Goal: Task Accomplishment & Management: Manage account settings

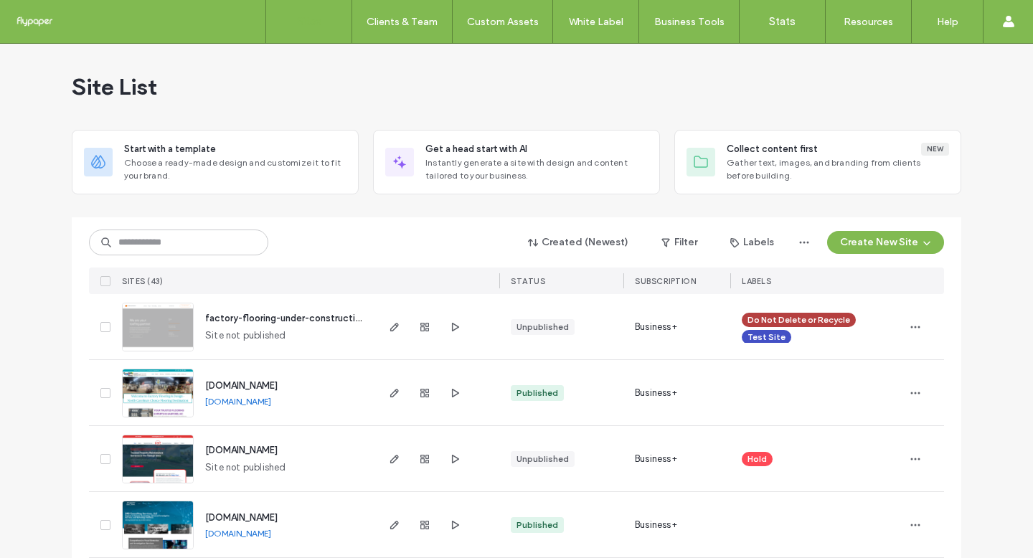
click at [202, 217] on div "Created (Newest) Filter Labels Create New Site SITES (43) STATUS SUBSCRIPTION L…" at bounding box center [516, 255] width 855 height 77
click at [204, 240] on input at bounding box center [178, 243] width 179 height 26
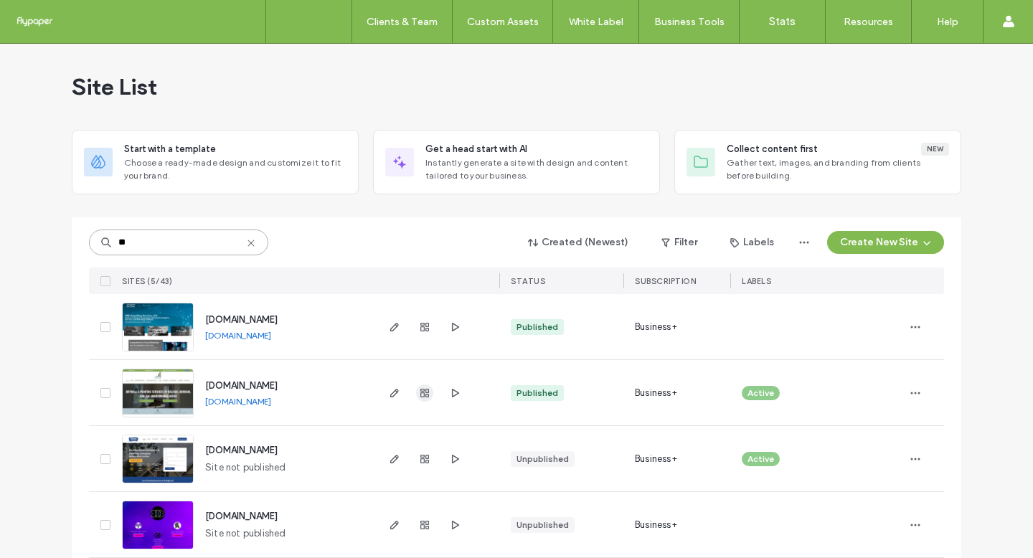
type input "**"
click at [426, 392] on span "button" at bounding box center [424, 393] width 17 height 17
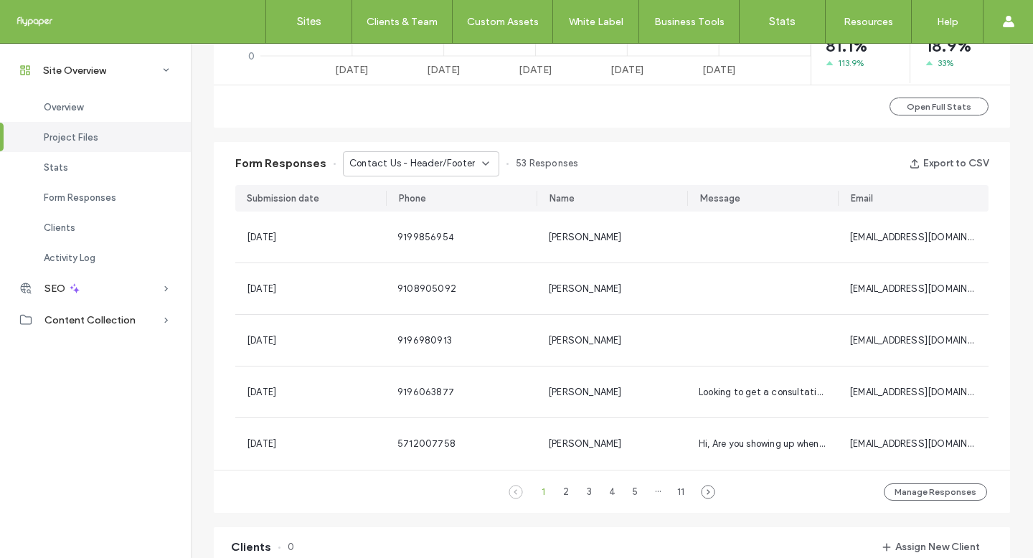
scroll to position [859, 0]
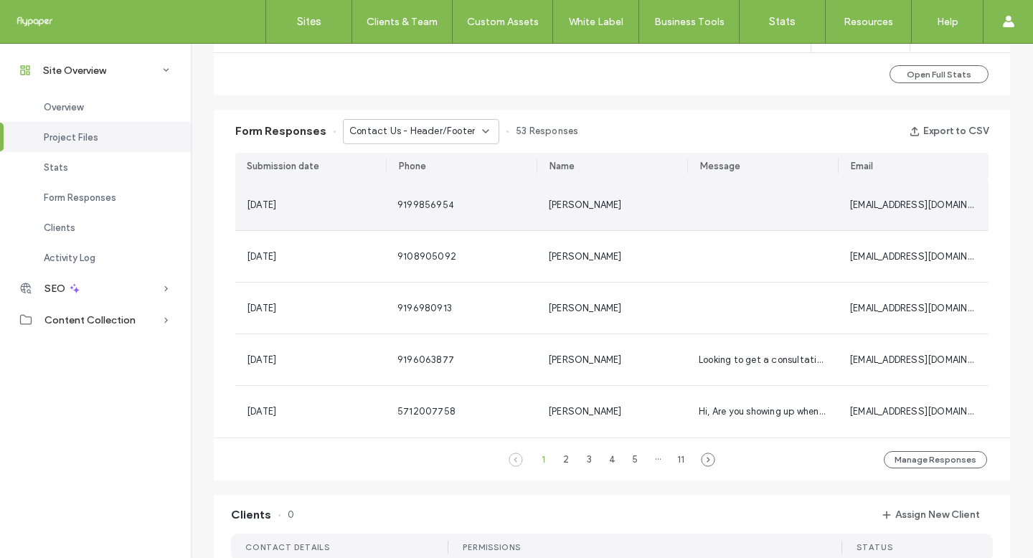
click at [296, 213] on div "[DATE]" at bounding box center [310, 204] width 151 height 51
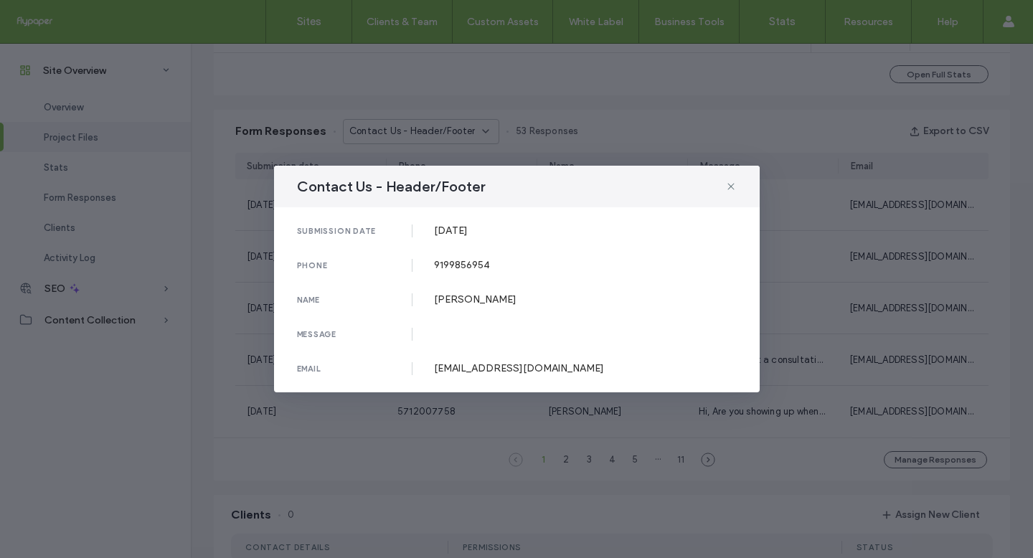
click at [870, 291] on div "Contact Us - Header/Footer submission date [DATE] phone [PHONE_NUMBER] name [PE…" at bounding box center [516, 279] width 1033 height 558
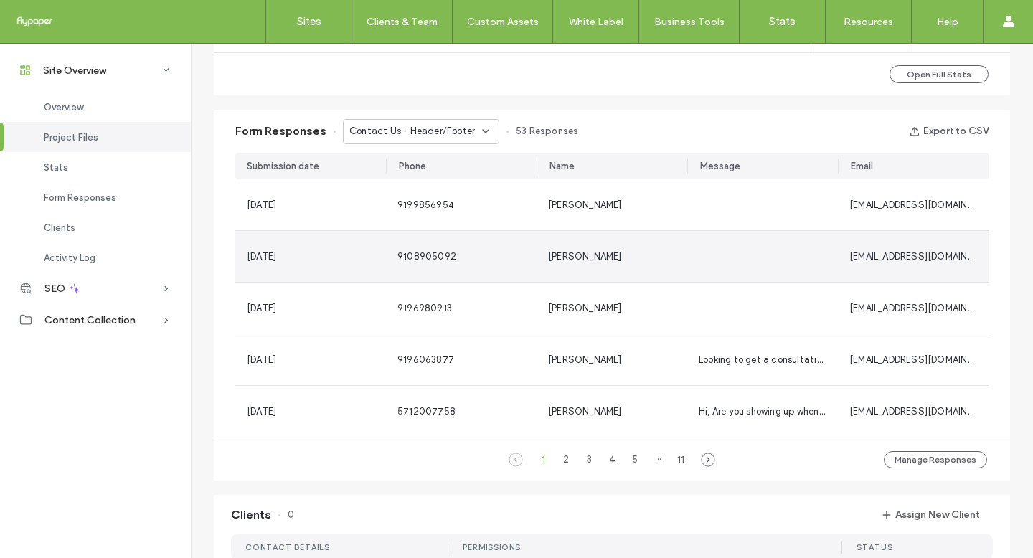
click at [870, 268] on div "[EMAIL_ADDRESS][DOMAIN_NAME]" at bounding box center [913, 256] width 151 height 51
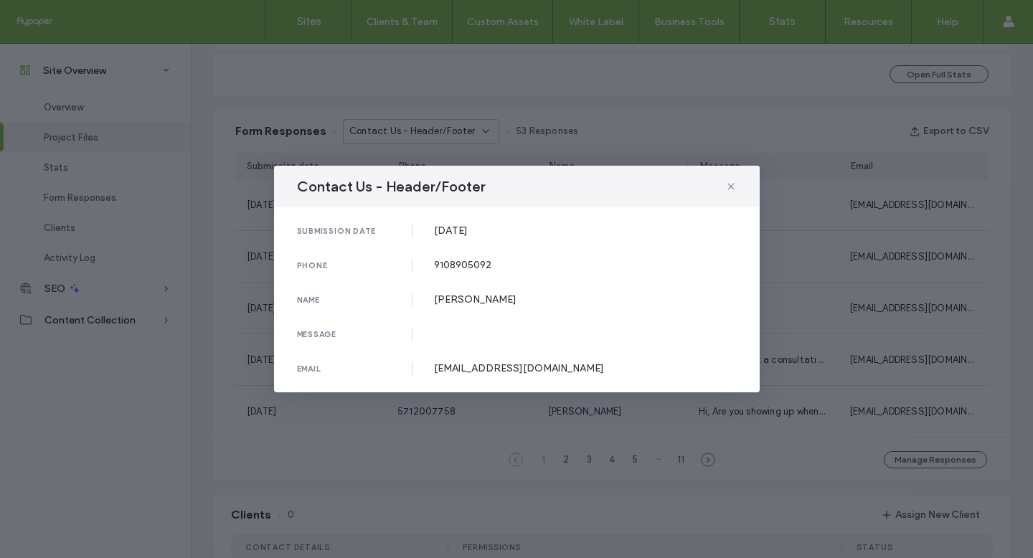
click at [922, 286] on div "Contact Us - Header/Footer submission date [DATE] phone [PHONE_NUMBER] name [PE…" at bounding box center [516, 279] width 1033 height 558
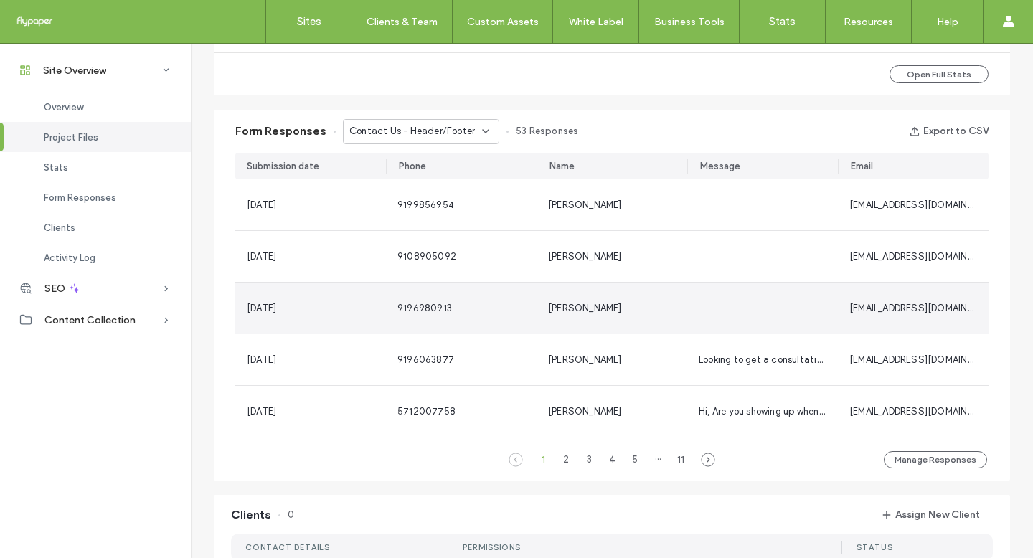
click at [845, 323] on div "[EMAIL_ADDRESS][DOMAIN_NAME]" at bounding box center [913, 308] width 151 height 51
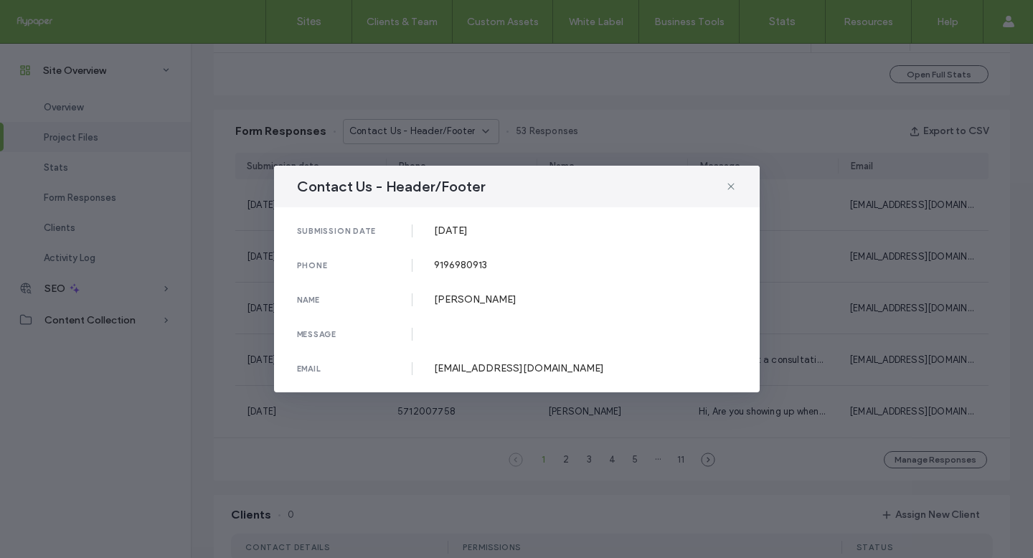
click at [846, 322] on div "Contact Us - Header/Footer submission date [DATE] phone [PHONE_NUMBER] name [PE…" at bounding box center [516, 279] width 1033 height 558
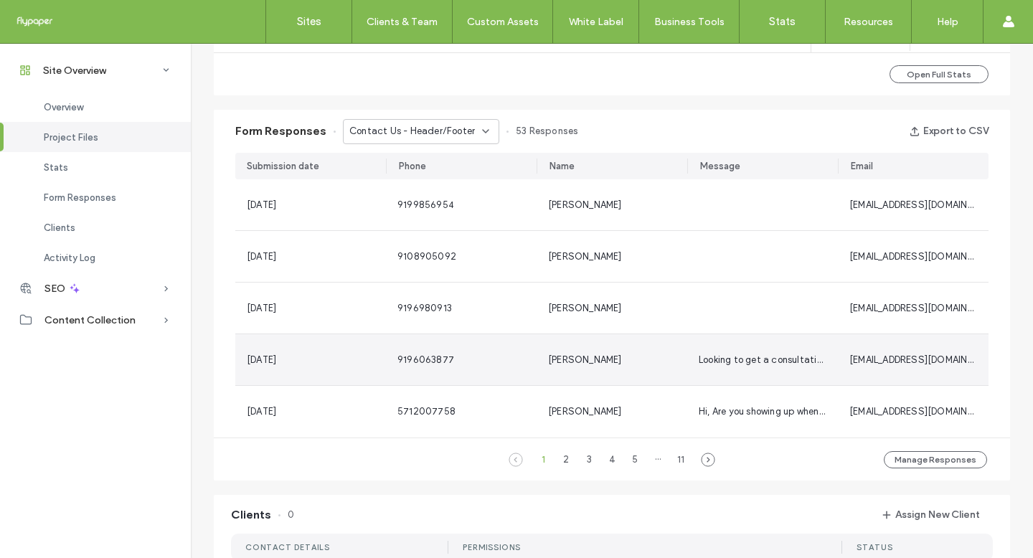
click at [827, 348] on div "Looking to get a consultation on a wall removal and framing of a plant shelf ar…" at bounding box center [762, 359] width 151 height 51
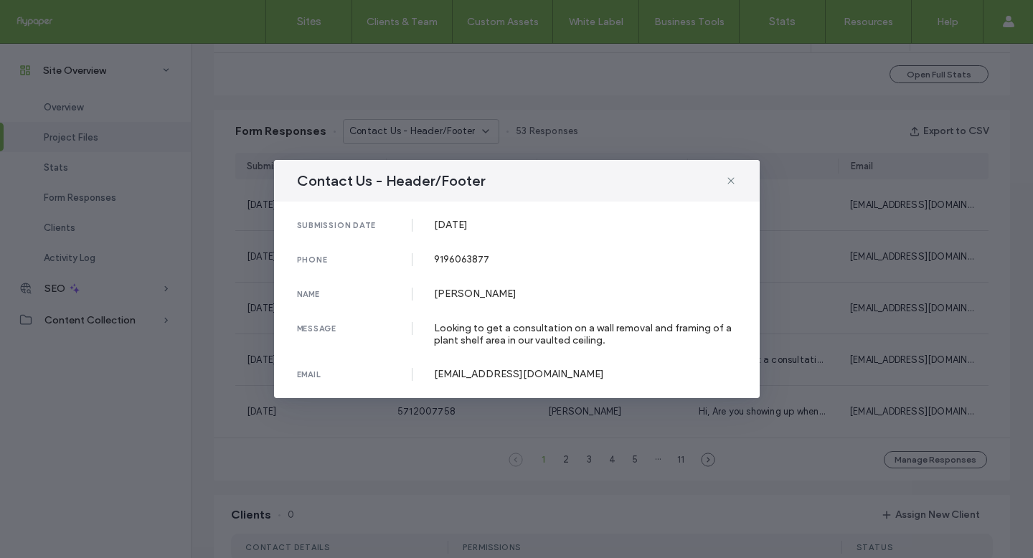
click at [788, 333] on div "Contact Us - Header/Footer submission date [DATE] phone [PHONE_NUMBER] name [PE…" at bounding box center [516, 279] width 1033 height 558
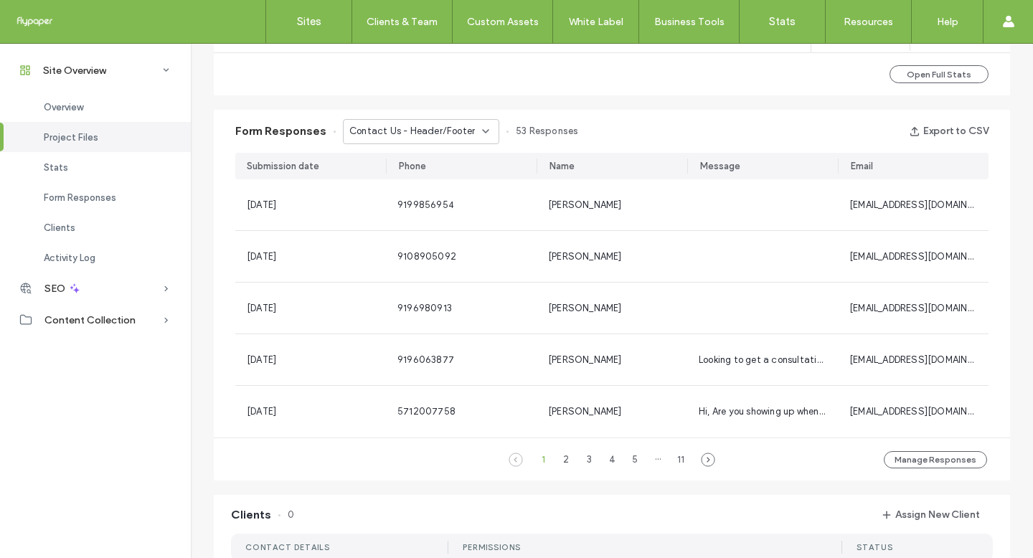
click at [408, 131] on span "Contact Us - Header/Footer" at bounding box center [412, 131] width 126 height 14
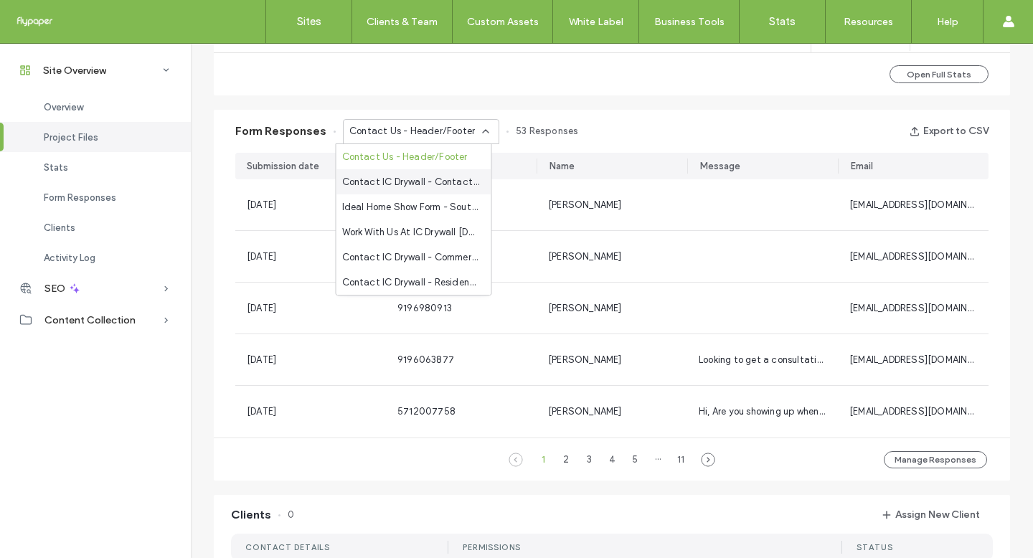
click at [420, 189] on span "Contact IC Drywall - Contact Us page" at bounding box center [411, 182] width 138 height 14
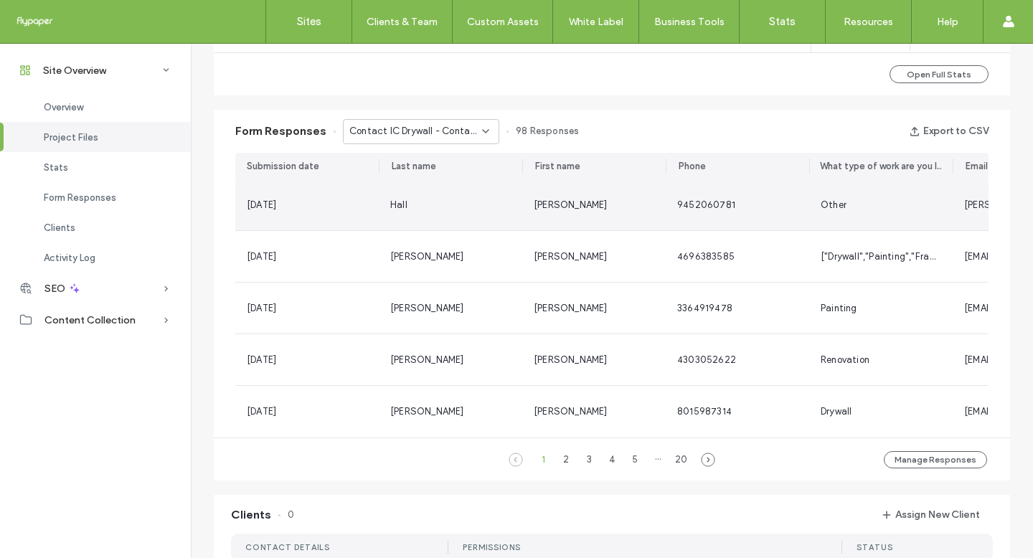
click at [394, 194] on div "Hall" at bounding box center [450, 204] width 143 height 51
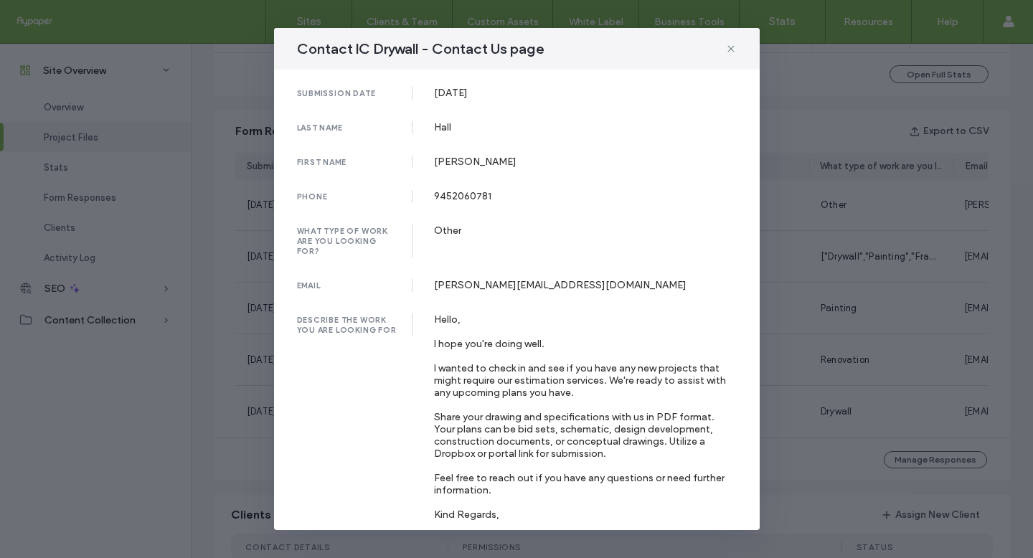
click at [844, 402] on div "Contact IC Drywall - Contact Us page submission date [DATE] last name [PERSON_N…" at bounding box center [516, 279] width 1033 height 558
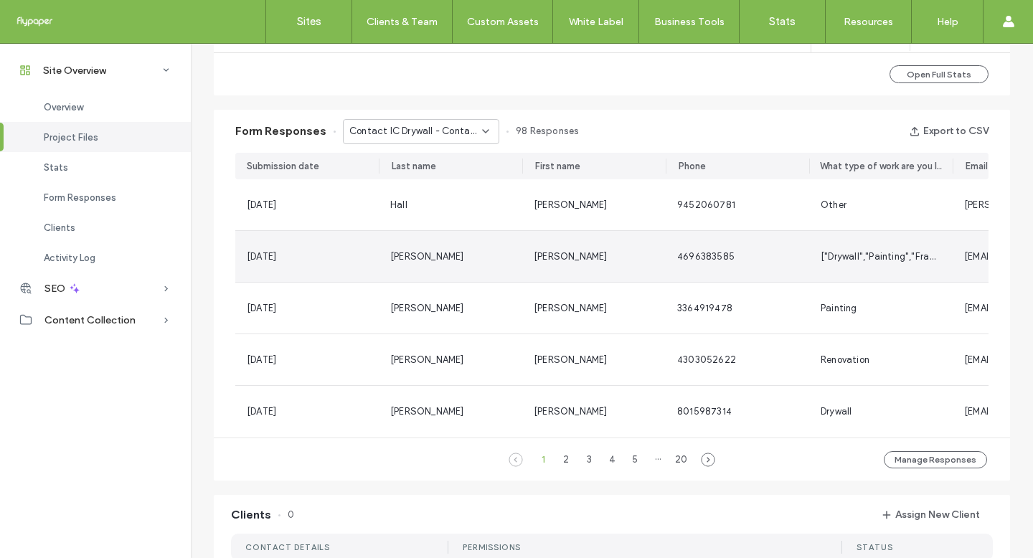
click at [809, 265] on div "["Drywall","Painting","Framing","Renovation"]" at bounding box center [880, 256] width 143 height 51
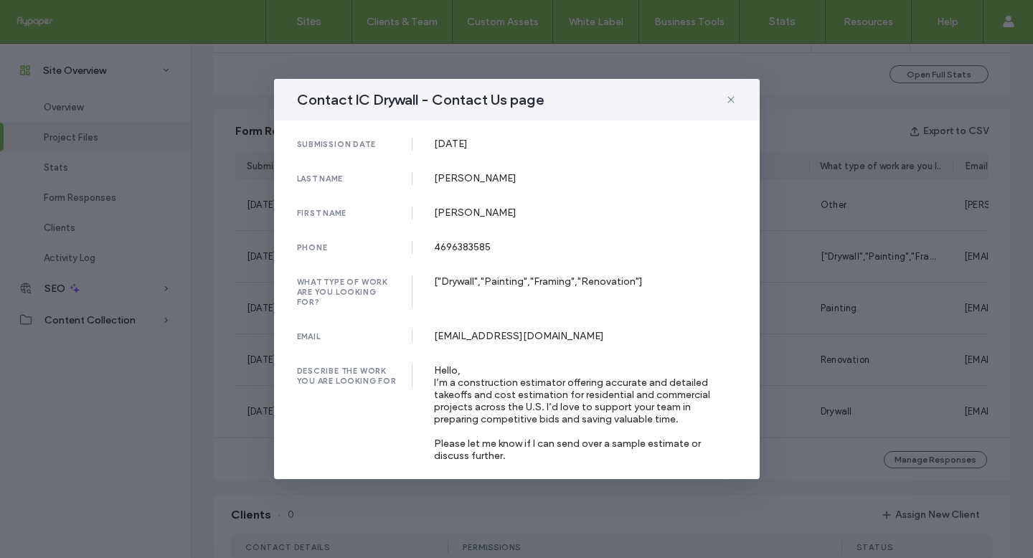
click at [824, 311] on div "Contact IC Drywall - Contact Us page submission date [DATE] last name [PERSON_N…" at bounding box center [516, 279] width 1033 height 558
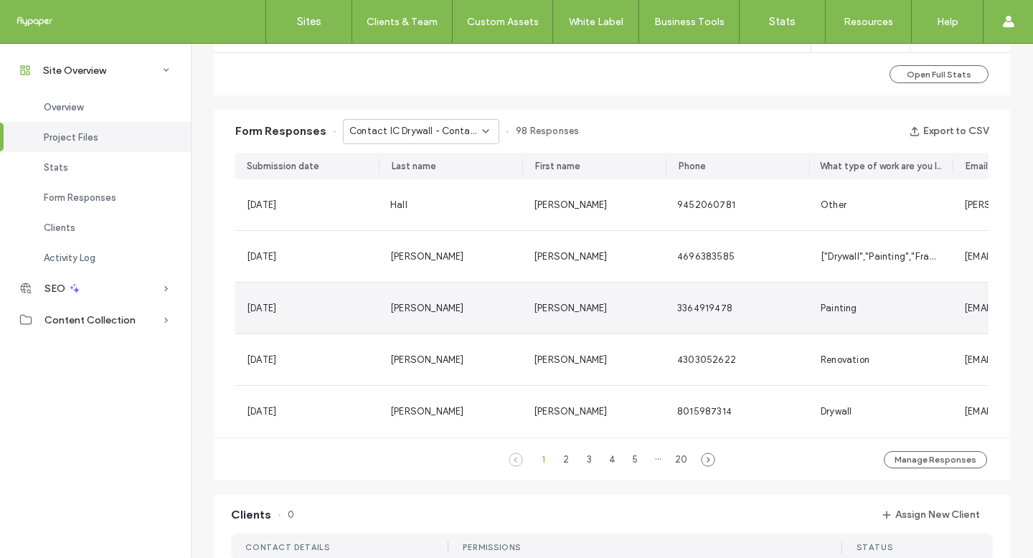
click at [814, 329] on div "Painting" at bounding box center [880, 308] width 143 height 51
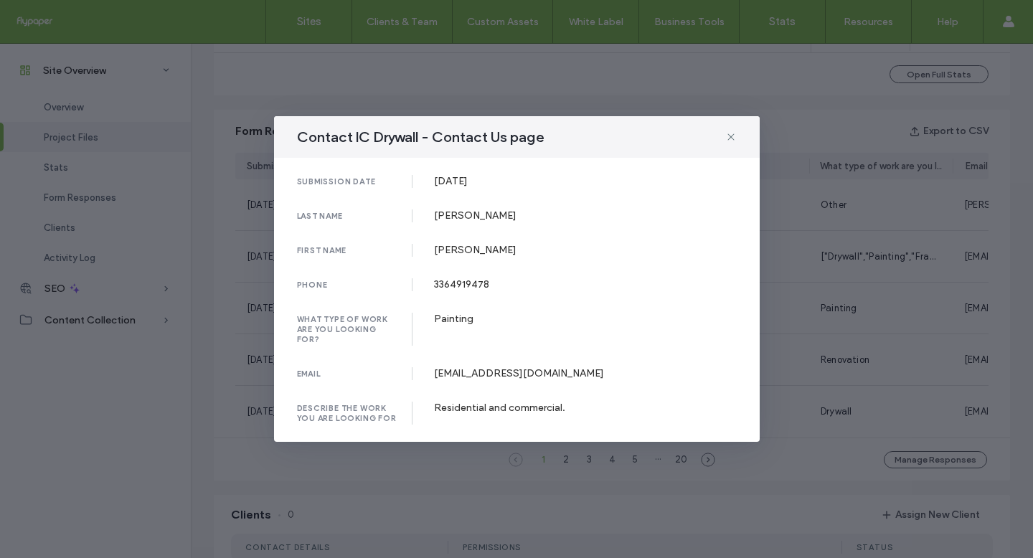
click at [814, 329] on div "Contact IC Drywall - Contact Us page submission date [DATE] last name [PERSON_N…" at bounding box center [516, 279] width 1033 height 558
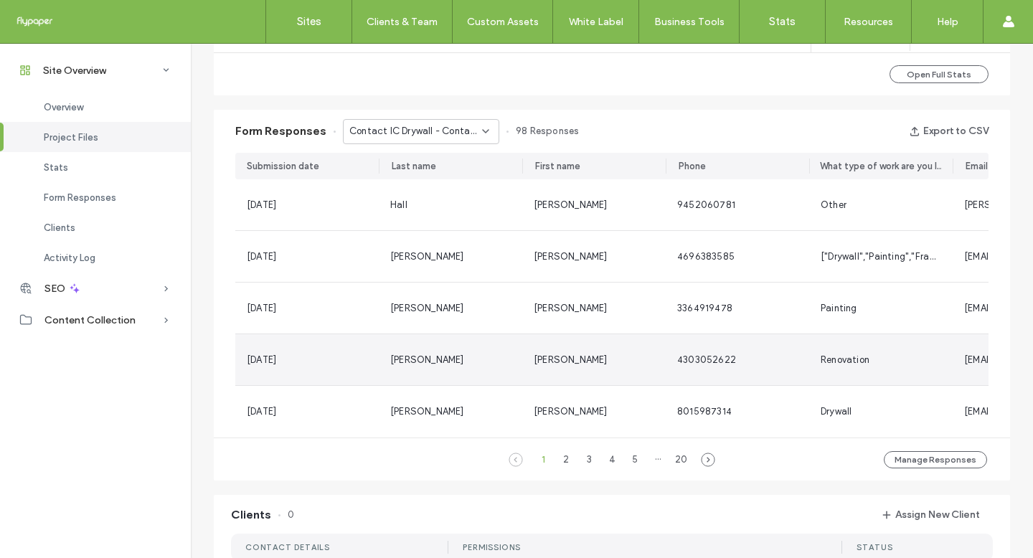
click at [769, 373] on div "4303052622" at bounding box center [737, 359] width 143 height 51
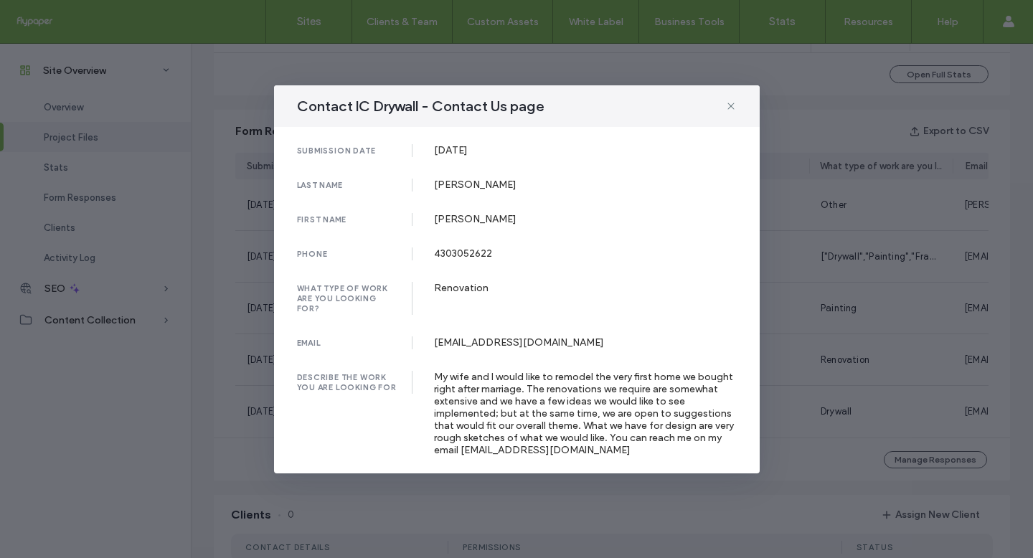
click at [769, 373] on div "Contact IC Drywall - Contact Us page submission date [DATE] last name [PERSON_N…" at bounding box center [516, 279] width 1033 height 558
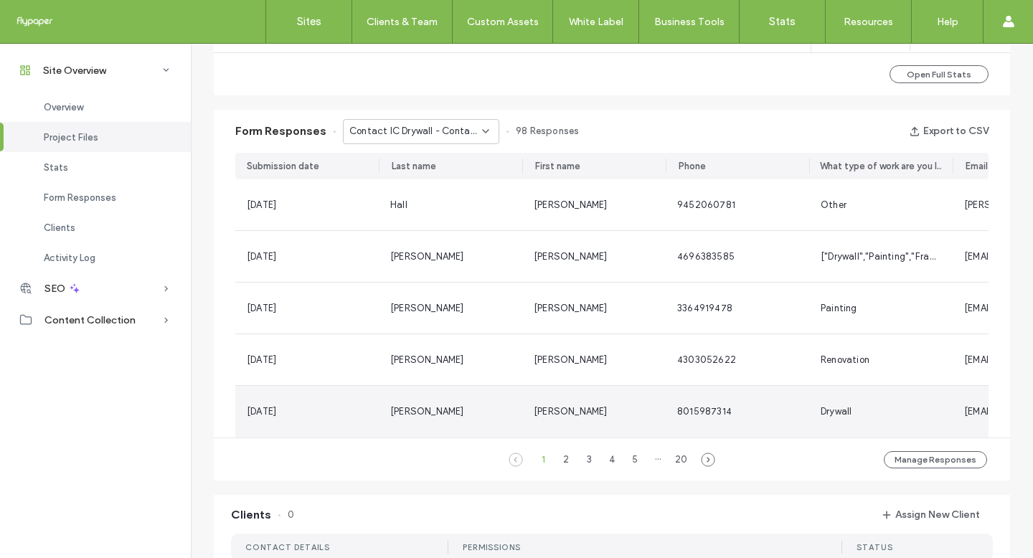
click at [731, 420] on div "8015987314" at bounding box center [737, 412] width 143 height 52
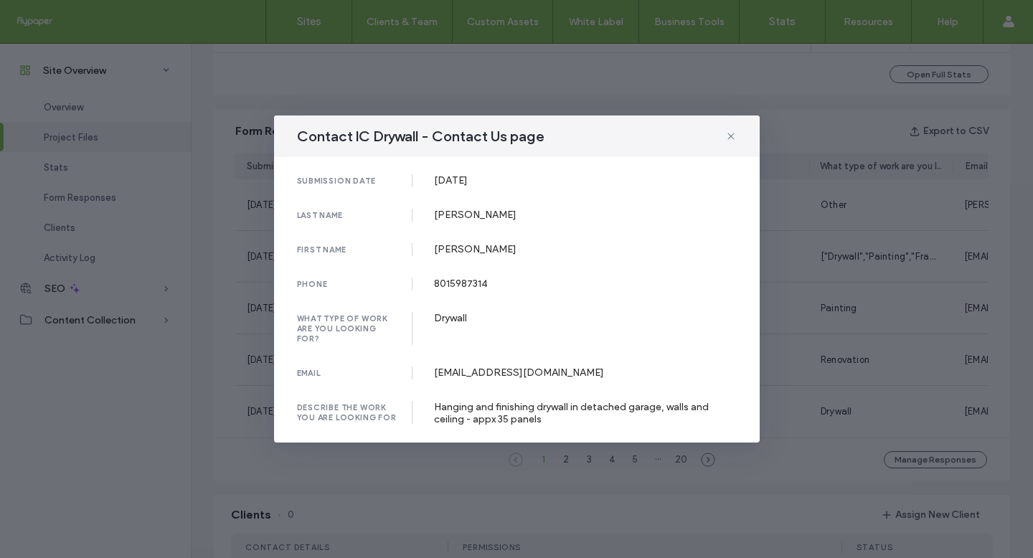
click at [786, 413] on div "Contact IC Drywall - Contact Us page submission date [DATE] last name [PERSON_N…" at bounding box center [516, 279] width 1033 height 558
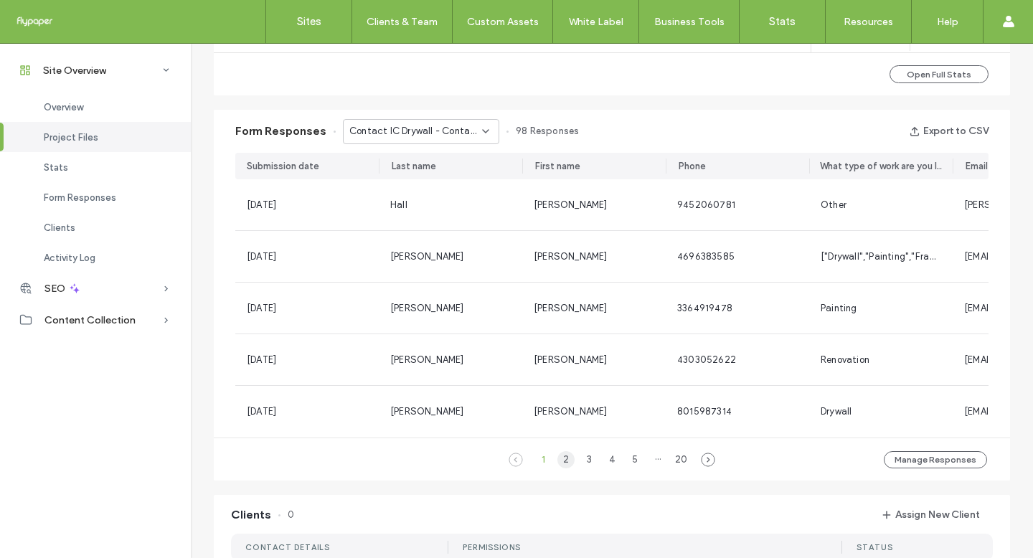
click at [557, 468] on div "2" at bounding box center [565, 459] width 17 height 17
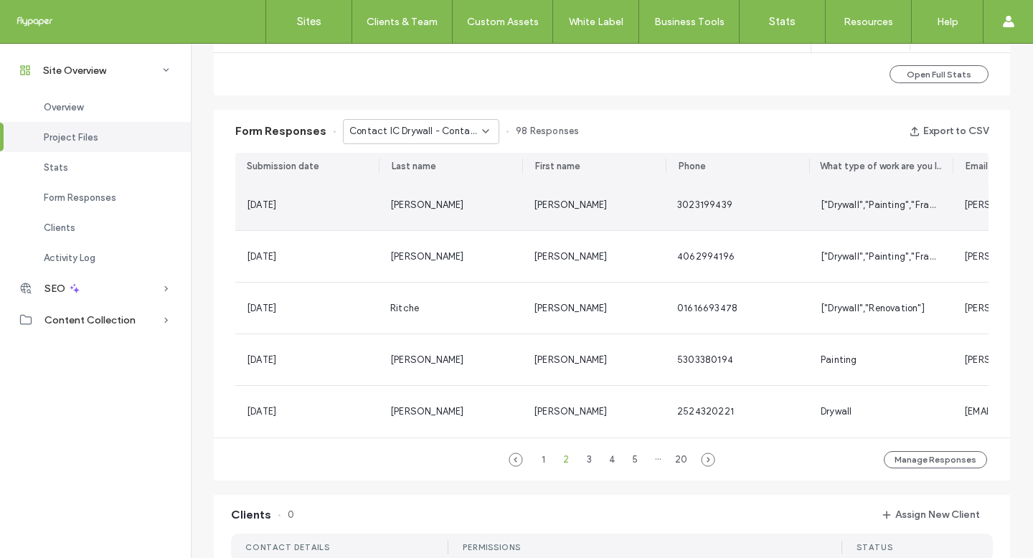
click at [463, 209] on div "[PERSON_NAME]" at bounding box center [450, 205] width 121 height 14
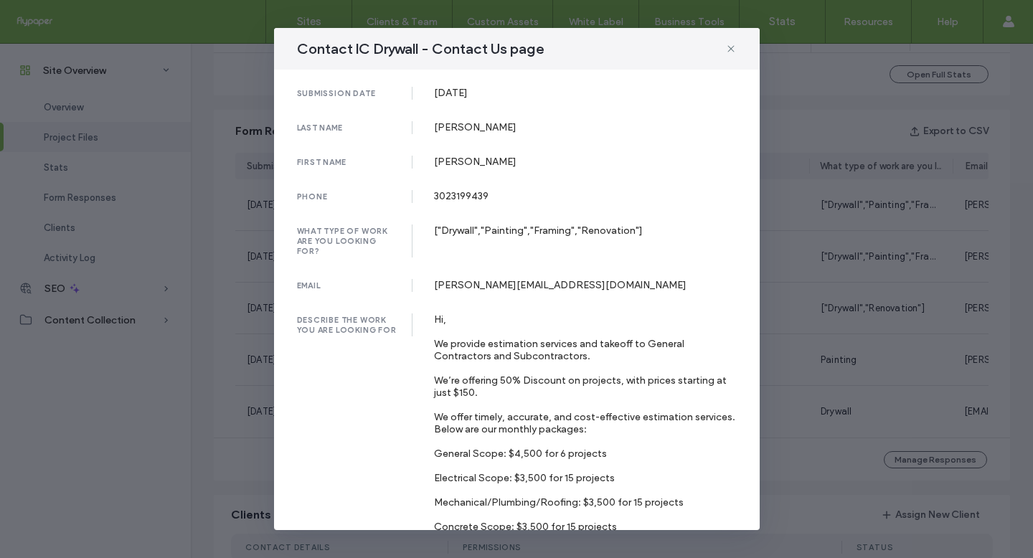
drag, startPoint x: 785, startPoint y: 306, endPoint x: 788, endPoint y: 293, distance: 12.5
click at [786, 306] on div "Contact IC Drywall - Contact Us page submission date [DATE] last name [PERSON_N…" at bounding box center [516, 279] width 1033 height 558
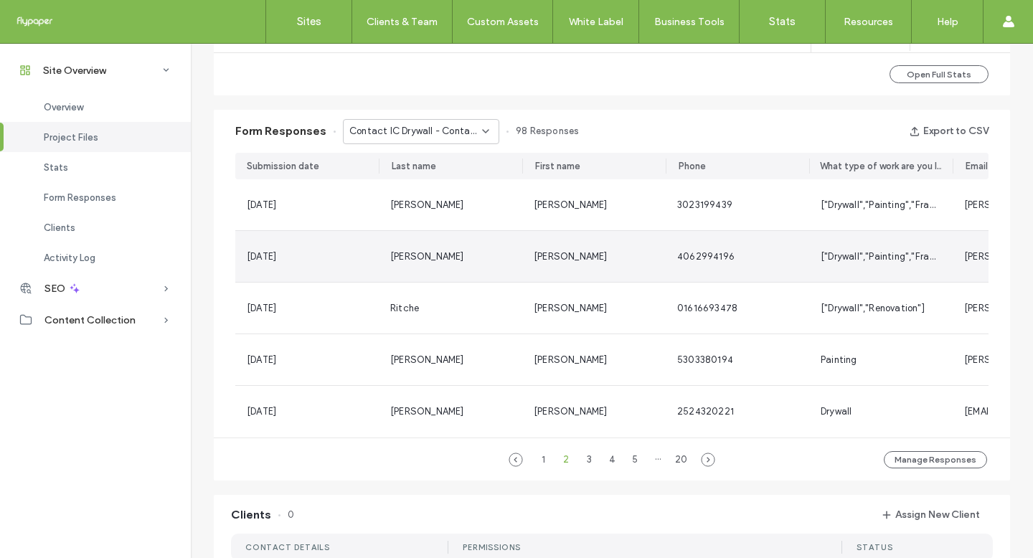
click at [790, 266] on div "4062994196" at bounding box center [737, 256] width 143 height 51
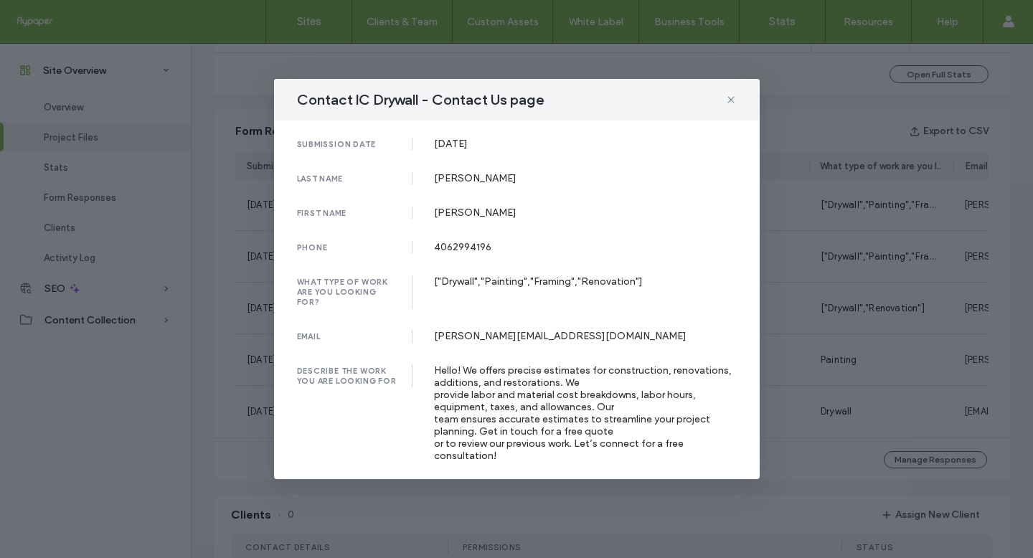
click at [787, 266] on div "Contact IC Drywall - Contact Us page submission date [DATE] last name [PERSON_N…" at bounding box center [516, 279] width 1033 height 558
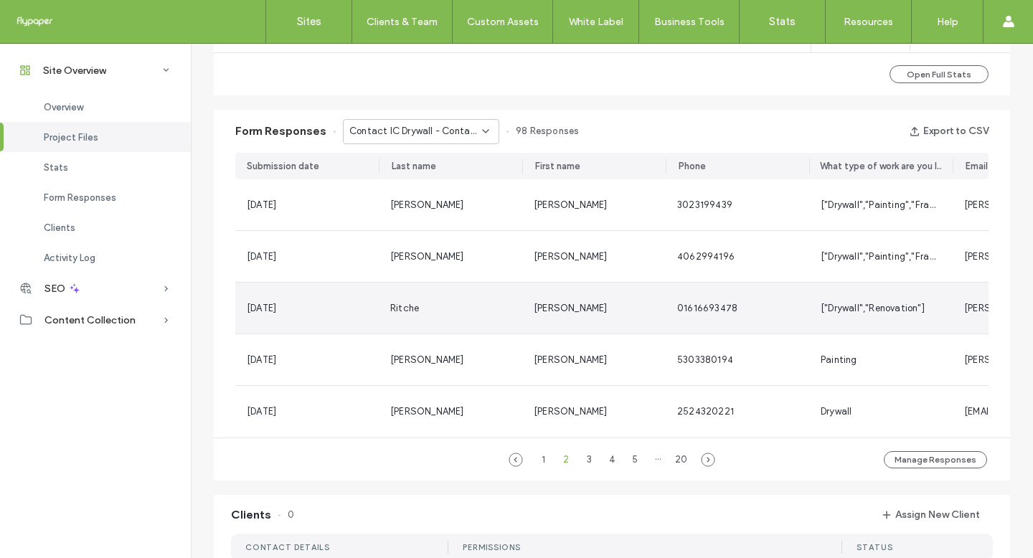
click at [780, 296] on div "01616693478" at bounding box center [737, 308] width 143 height 51
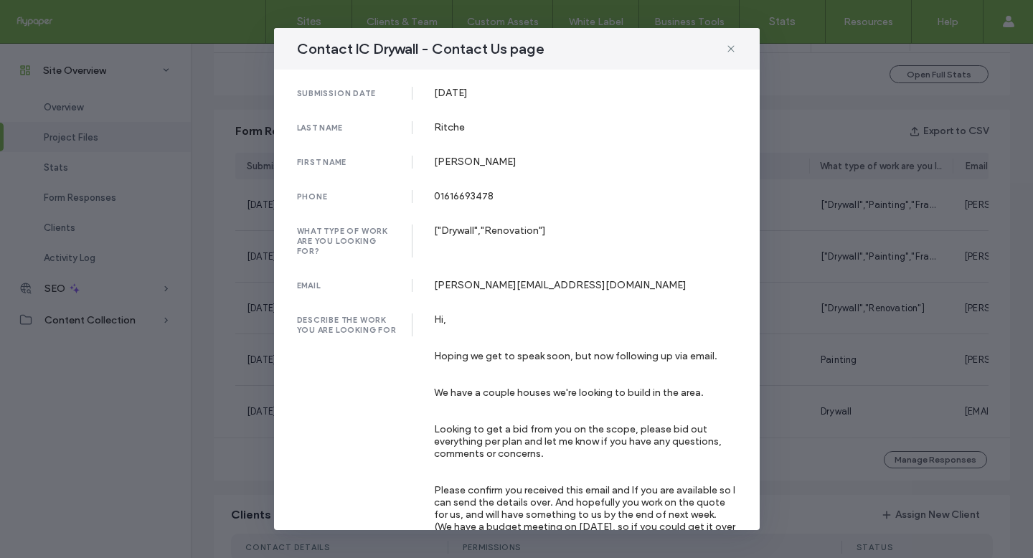
click at [781, 291] on div "Contact IC Drywall - Contact Us page submission date [DATE] last name [PERSON_N…" at bounding box center [516, 279] width 1033 height 558
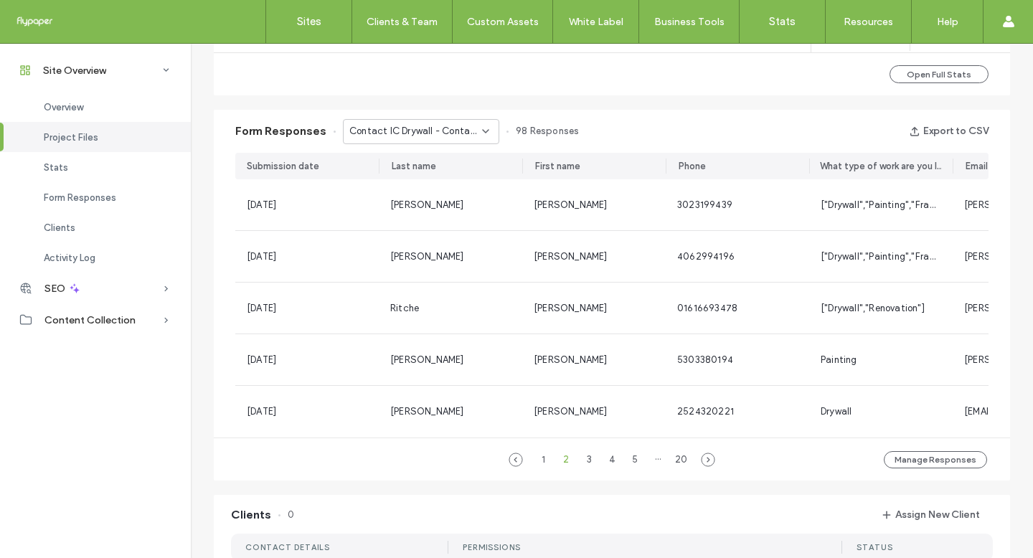
click at [425, 129] on span "Contact IC Drywall - Contact Us page" at bounding box center [415, 131] width 133 height 14
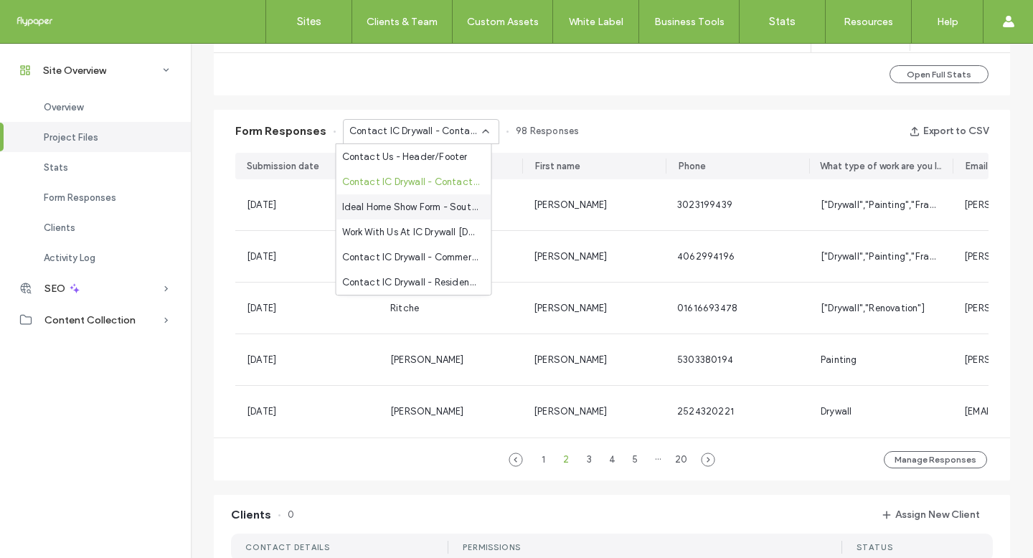
click at [433, 216] on div "Ideal Home Show Form - Southern Ideal Home Show page" at bounding box center [413, 206] width 155 height 25
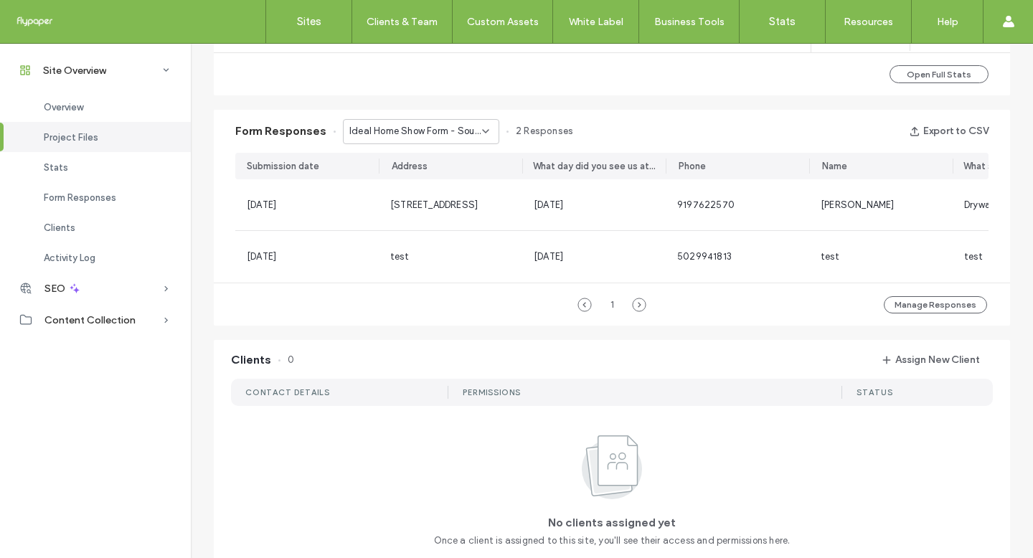
click at [461, 140] on div "Ideal Home Show Form - Southern Ideal Home Show page" at bounding box center [421, 131] width 156 height 25
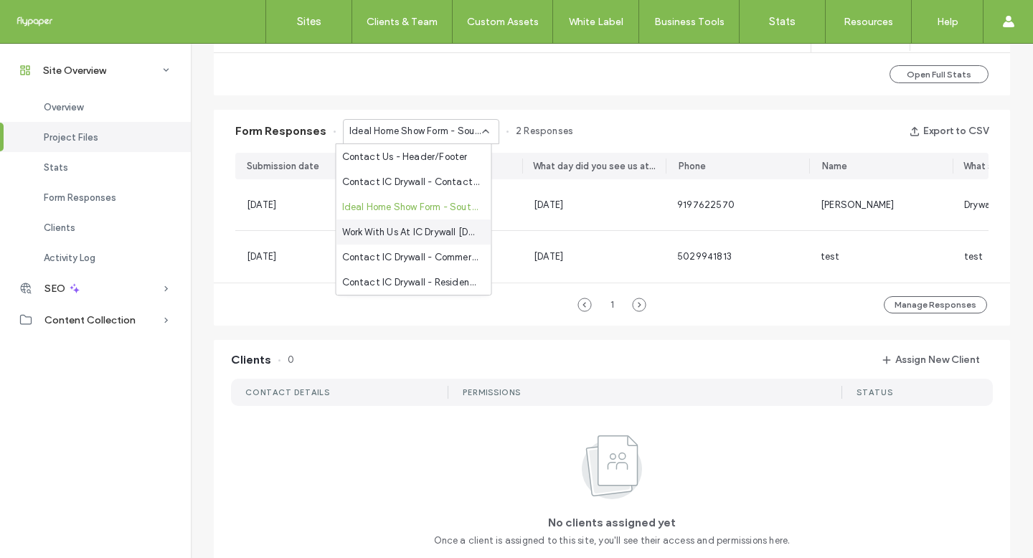
click at [445, 237] on span "Work With Us At IC Drywall [DATE]! - Employment page" at bounding box center [411, 232] width 138 height 14
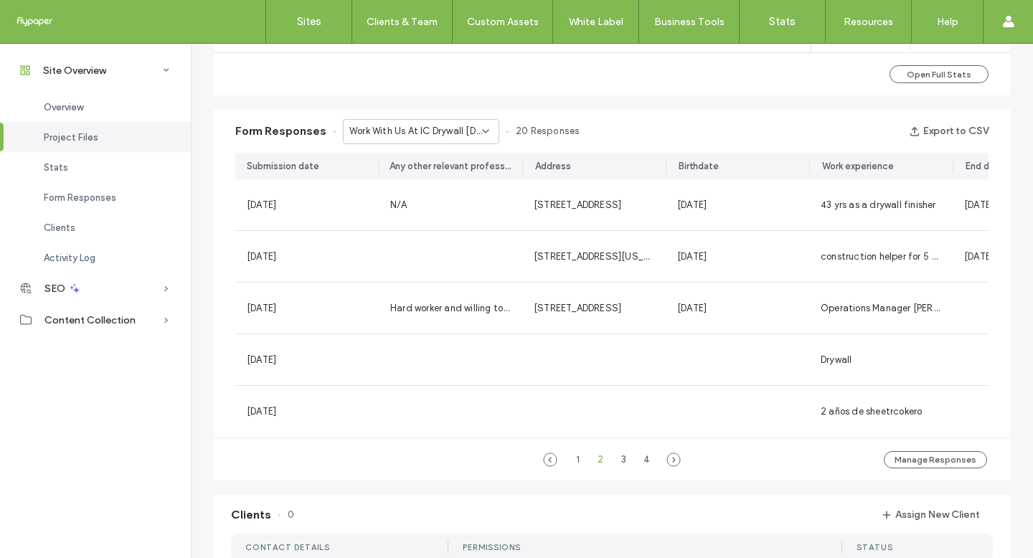
click at [459, 136] on span "Work With Us At IC Drywall [DATE]! - Employment page" at bounding box center [415, 131] width 133 height 14
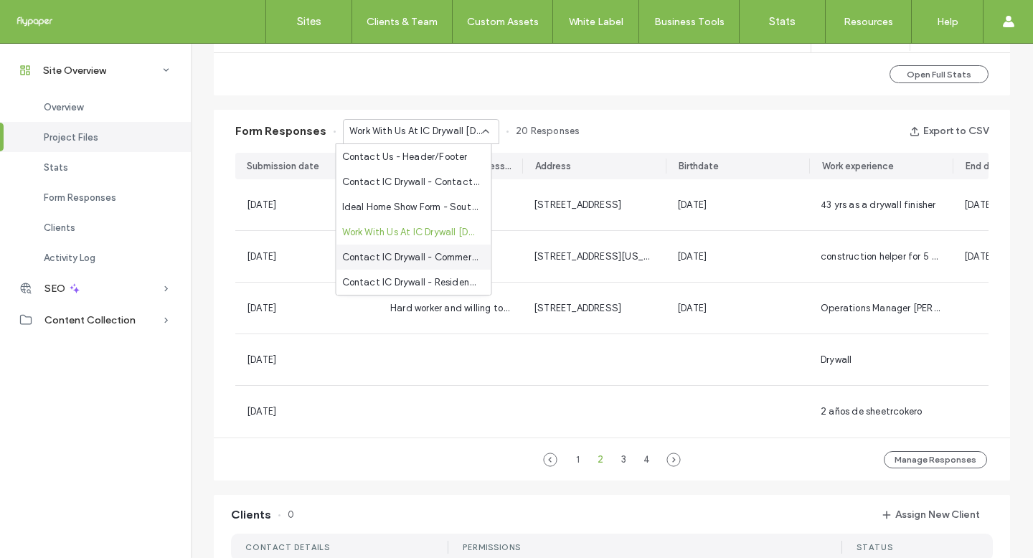
click at [444, 263] on span "Contact IC Drywall - Commercial Services page" at bounding box center [411, 257] width 138 height 14
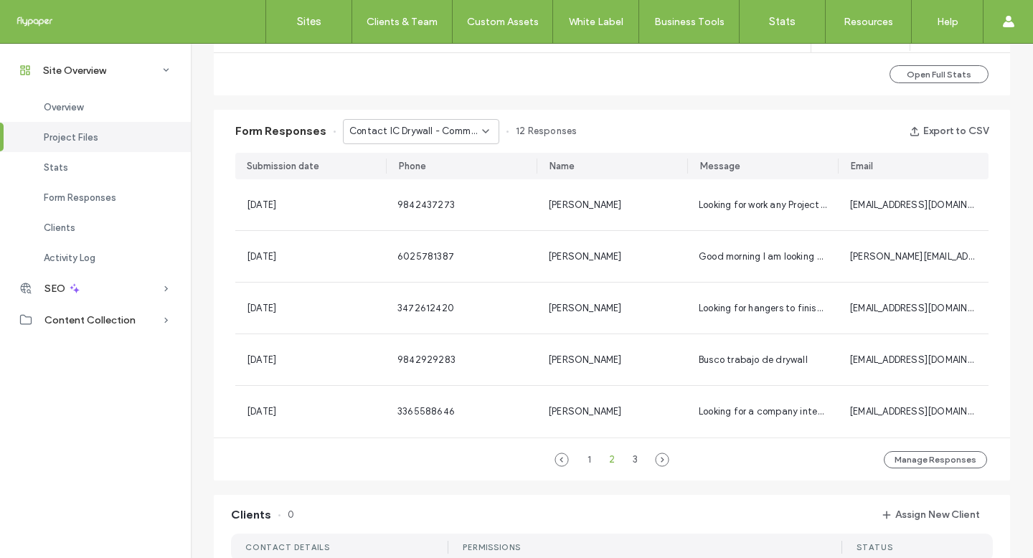
click at [462, 134] on span "Contact IC Drywall - Commercial Services page" at bounding box center [415, 131] width 133 height 14
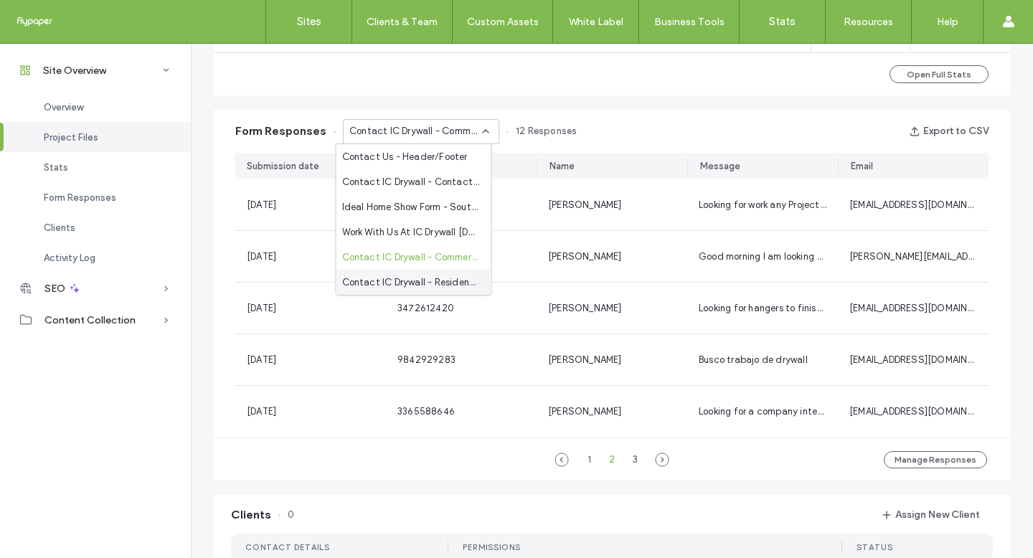
click at [458, 270] on div "Contact IC Drywall - Residential Services page" at bounding box center [413, 282] width 155 height 25
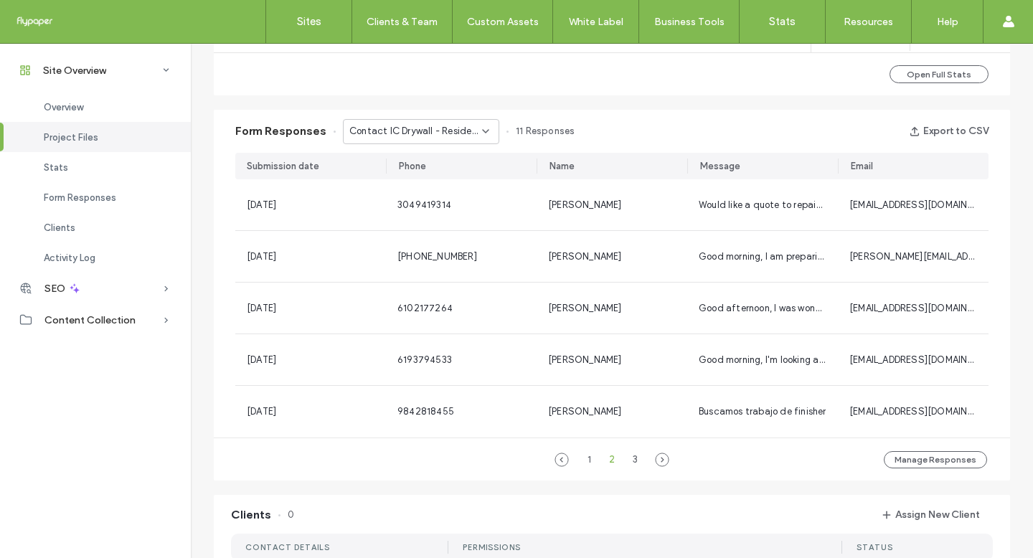
click at [420, 134] on span "Contact IC Drywall - Residential Services page" at bounding box center [415, 131] width 133 height 14
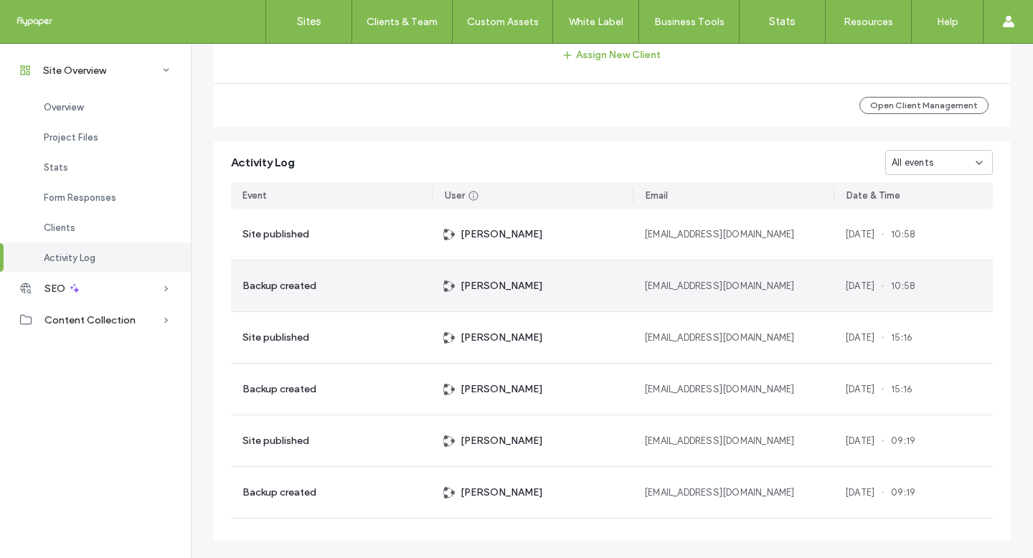
scroll to position [1526, 0]
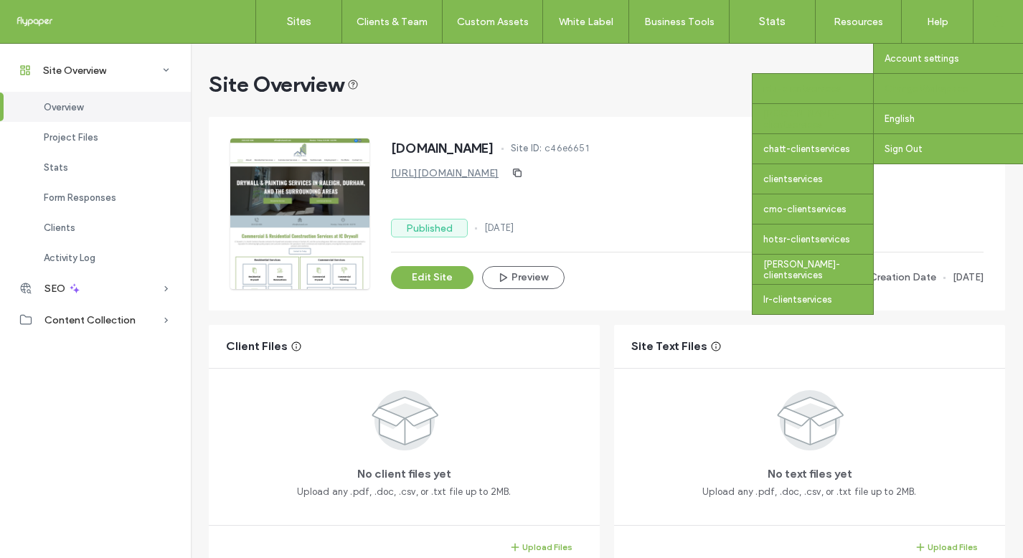
click at [836, 126] on div "[PERSON_NAME]-clientservices" at bounding box center [813, 118] width 121 height 30
